Goal: Task Accomplishment & Management: Manage account settings

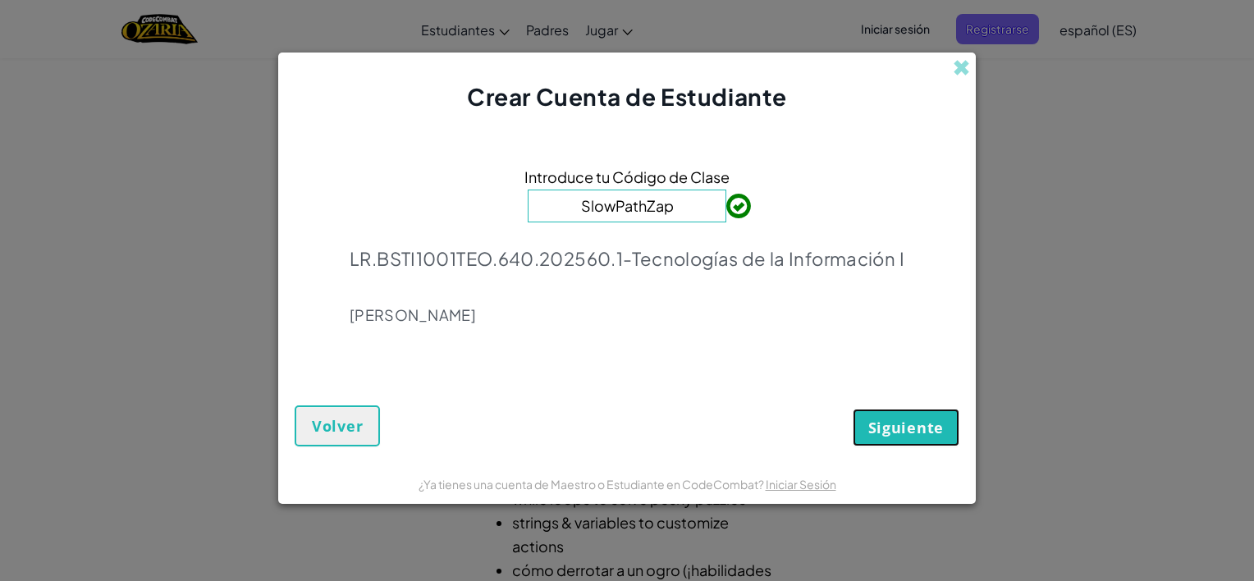
click at [900, 420] on span "Siguiente" at bounding box center [907, 428] width 76 height 20
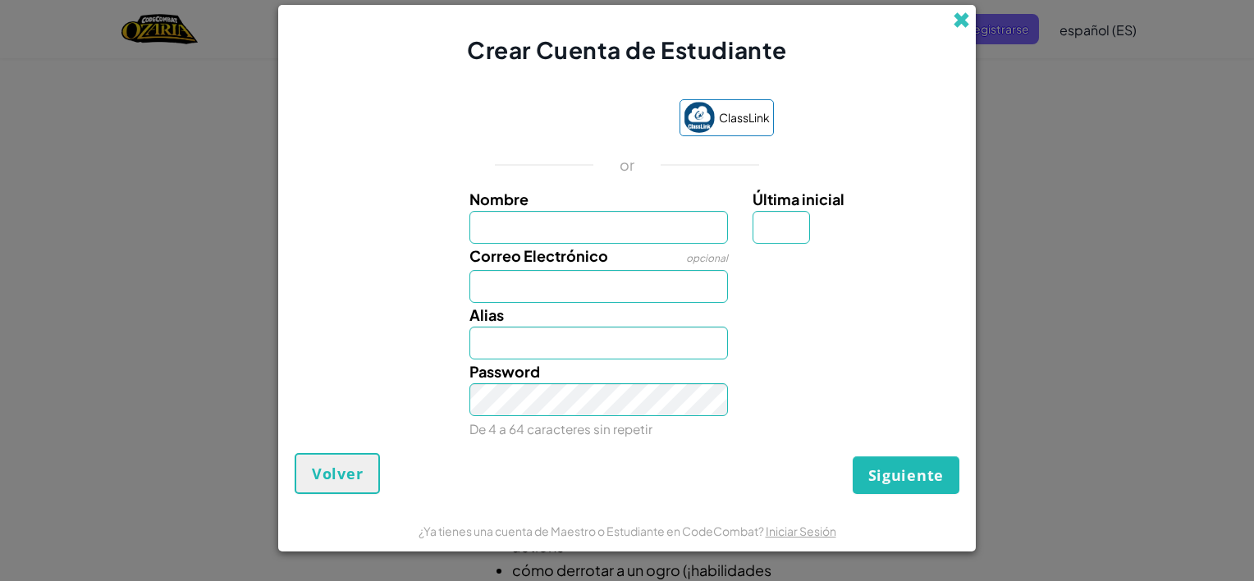
click at [963, 20] on span at bounding box center [961, 19] width 17 height 17
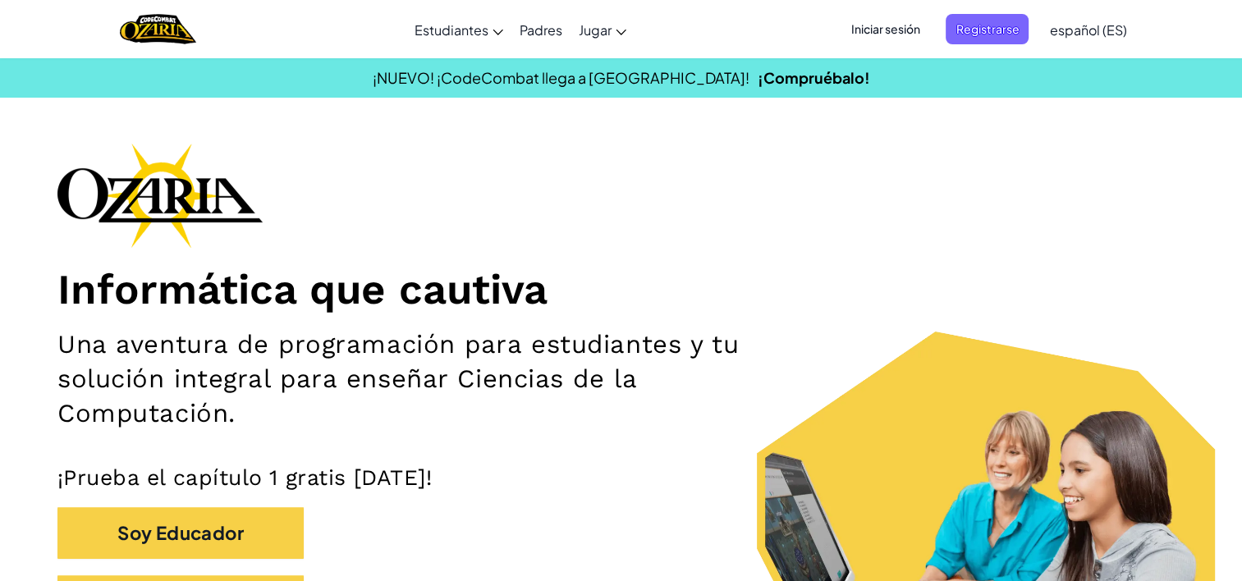
click at [887, 32] on span "Iniciar sesión" at bounding box center [885, 29] width 89 height 30
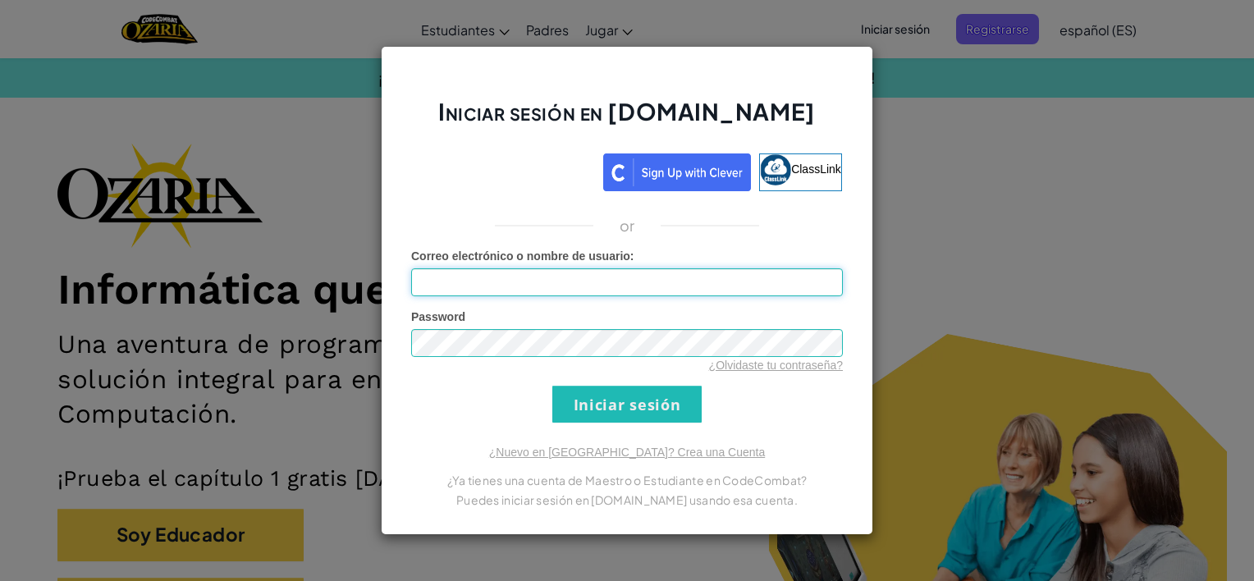
click at [420, 283] on input "Correo electrónico o nombre de usuario :" at bounding box center [627, 282] width 432 height 28
type input "[EMAIL_ADDRESS][DOMAIN_NAME]"
click at [653, 405] on input "Iniciar sesión" at bounding box center [627, 404] width 149 height 37
